Goal: Find specific page/section: Find specific page/section

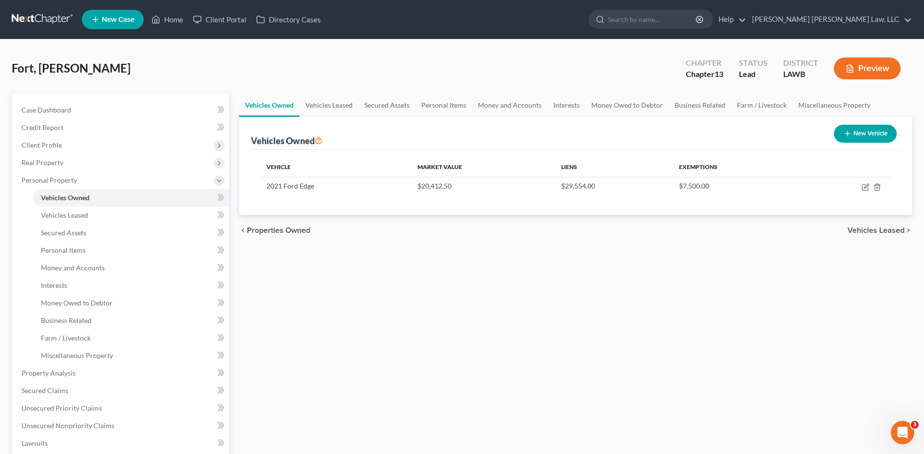
click at [23, 15] on link at bounding box center [43, 20] width 62 height 18
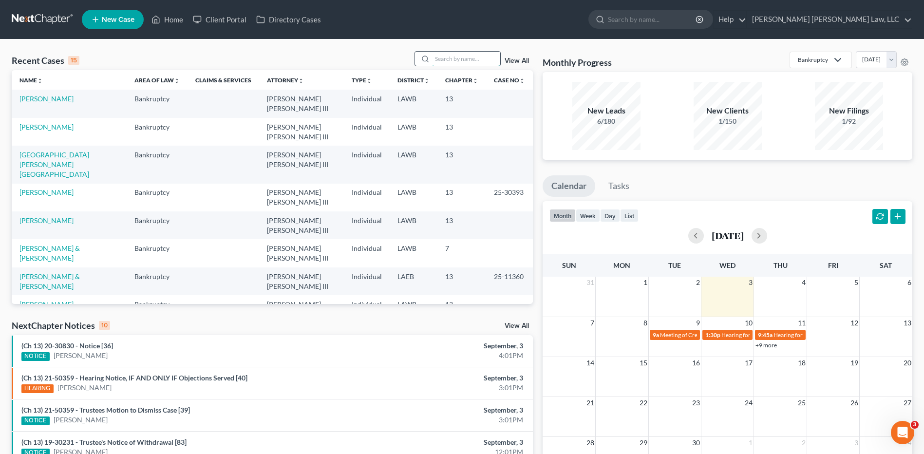
click at [445, 63] on input "search" at bounding box center [466, 59] width 68 height 14
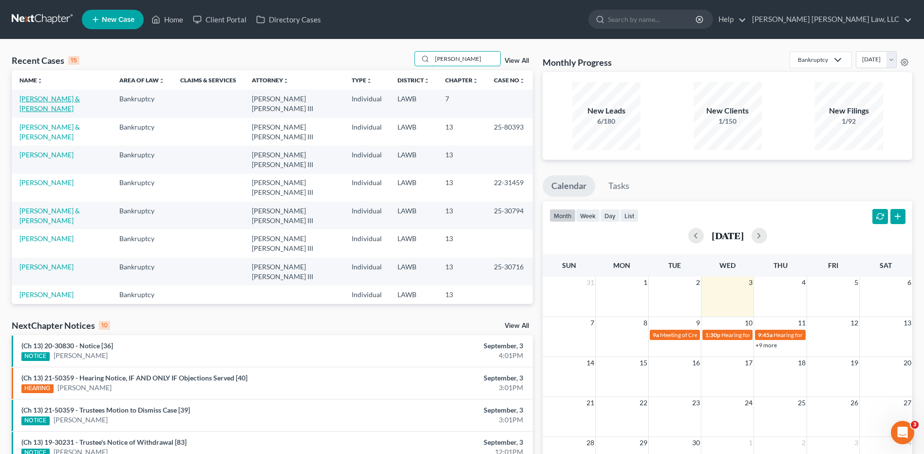
type input "johnson"
click at [63, 98] on link "Johnson, Robert & Patricia" at bounding box center [49, 103] width 60 height 18
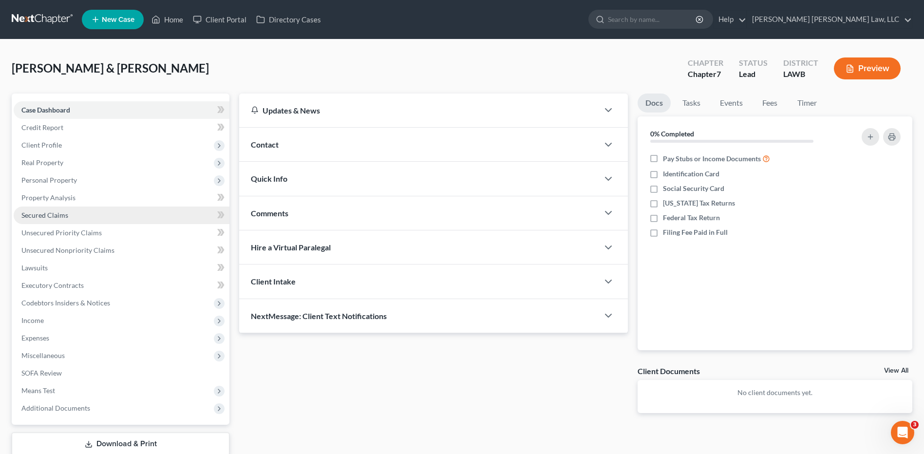
click at [51, 212] on span "Secured Claims" at bounding box center [44, 215] width 47 height 8
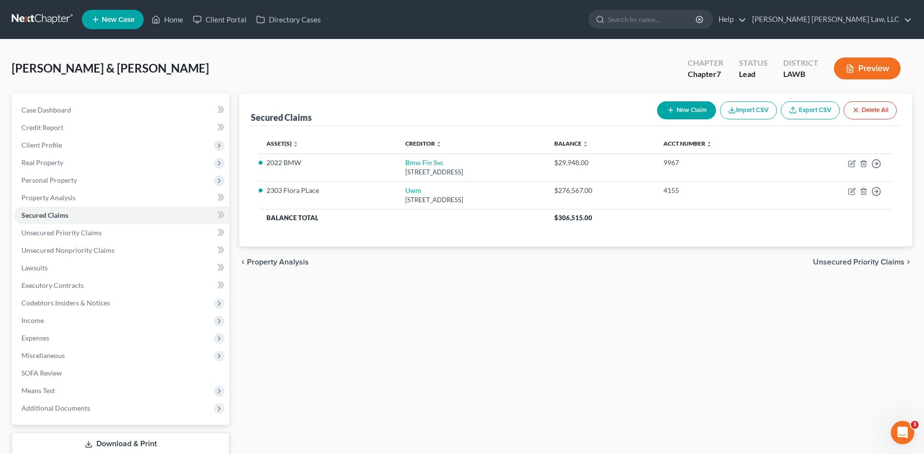
click at [40, 14] on link at bounding box center [43, 20] width 62 height 18
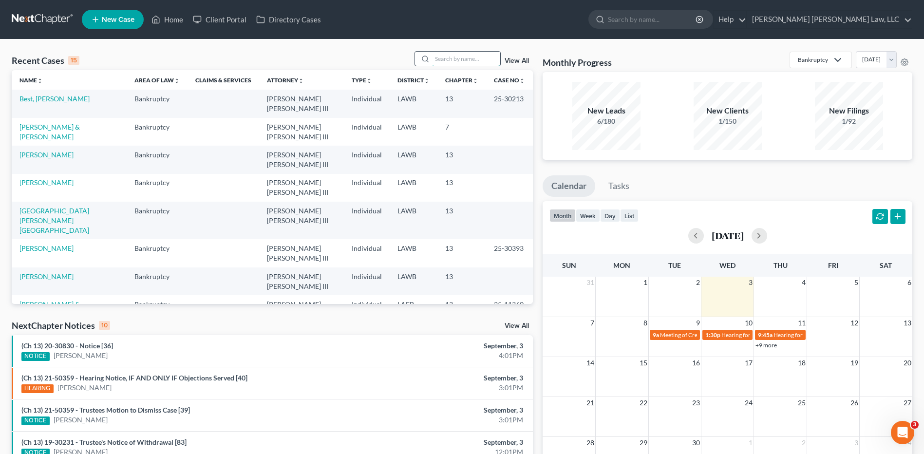
click at [445, 62] on input "search" at bounding box center [466, 59] width 68 height 14
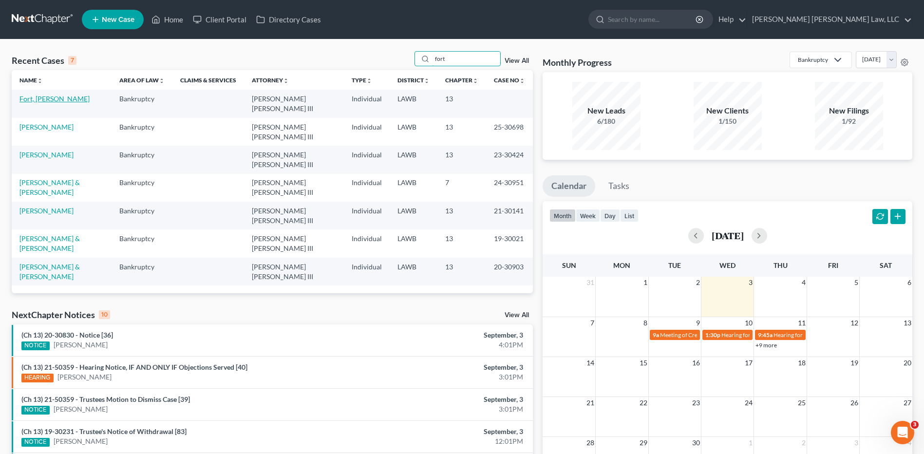
type input "fort"
click at [31, 99] on link "Fort, [PERSON_NAME]" at bounding box center [54, 98] width 70 height 8
